Goal: Navigation & Orientation: Find specific page/section

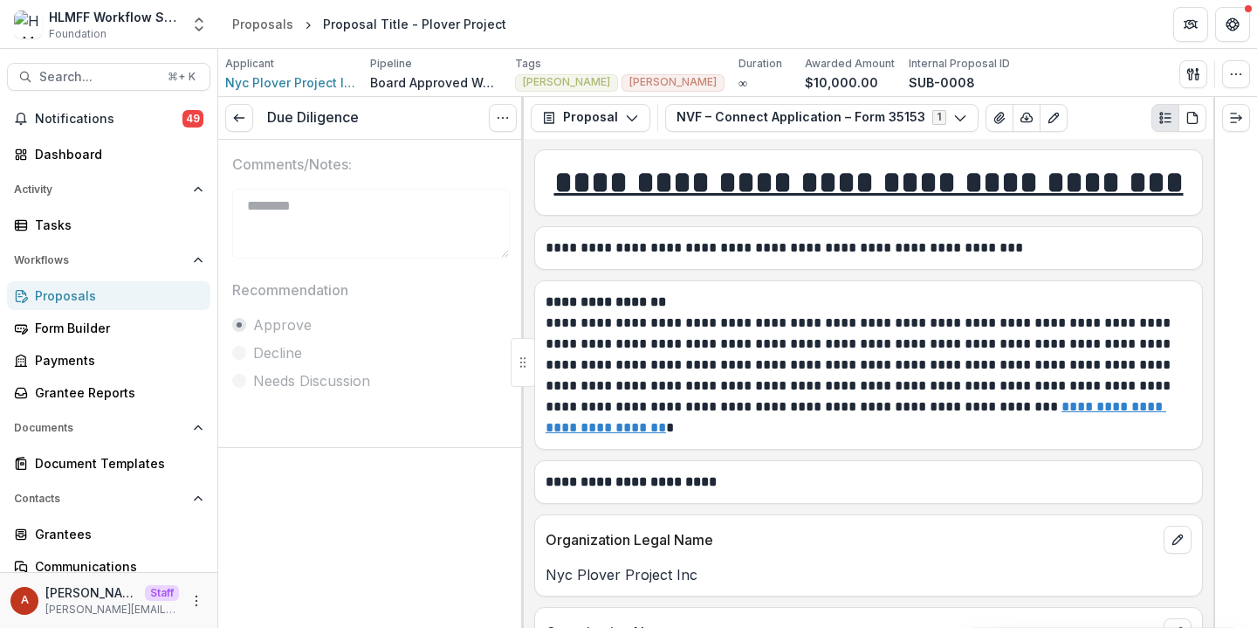
scroll to position [971, 0]
